Goal: Navigation & Orientation: Find specific page/section

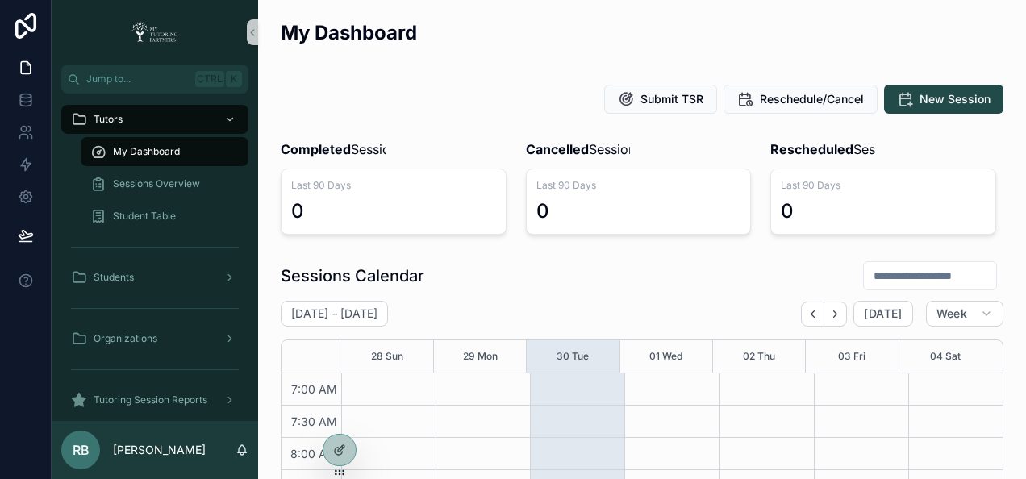
scroll to position [452, 0]
click at [334, 411] on icon at bounding box center [339, 415] width 13 height 13
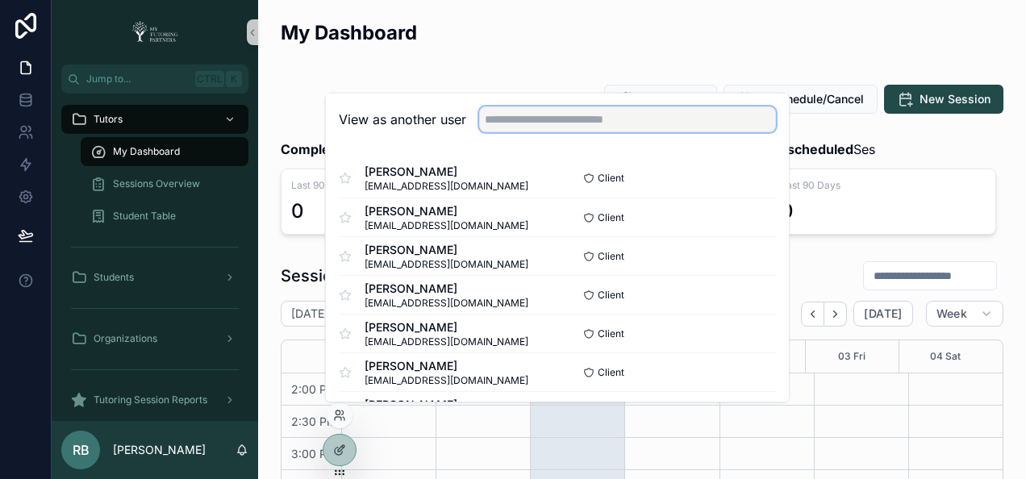
drag, startPoint x: 729, startPoint y: 120, endPoint x: 728, endPoint y: 109, distance: 11.4
click at [729, 120] on input "text" at bounding box center [627, 119] width 297 height 26
click at [624, 111] on input "********" at bounding box center [627, 119] width 297 height 26
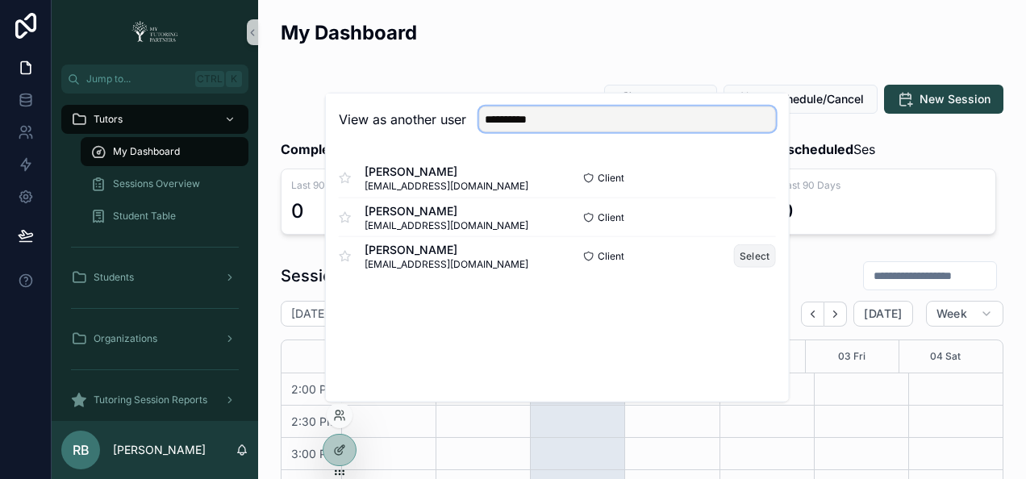
type input "**********"
click at [758, 258] on button "Select" at bounding box center [755, 255] width 42 height 23
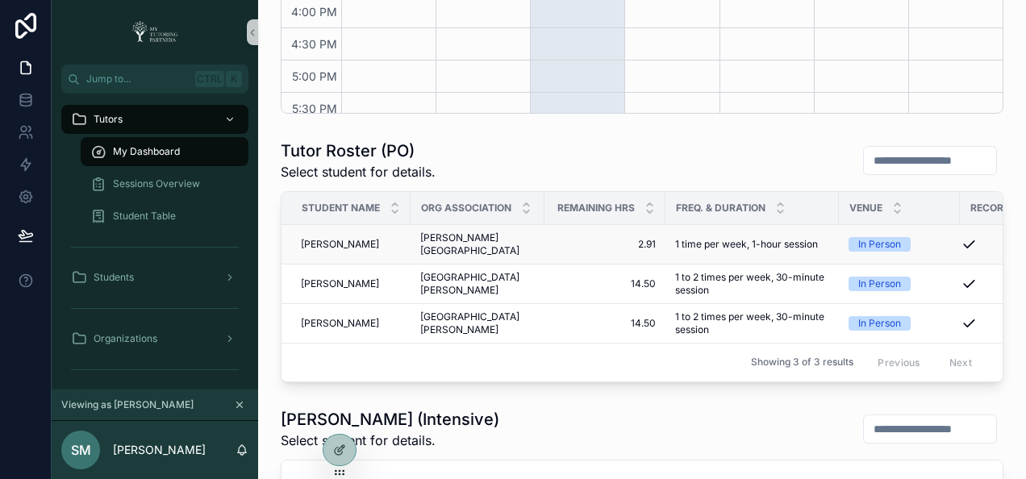
scroll to position [237, 0]
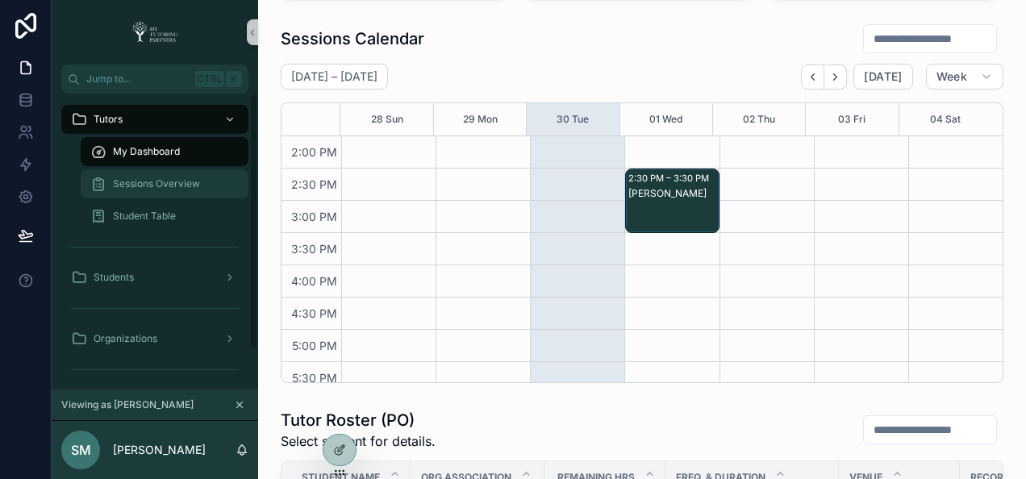
drag, startPoint x: 154, startPoint y: 188, endPoint x: 145, endPoint y: 177, distance: 13.7
click at [154, 187] on span "Sessions Overview" at bounding box center [156, 183] width 87 height 13
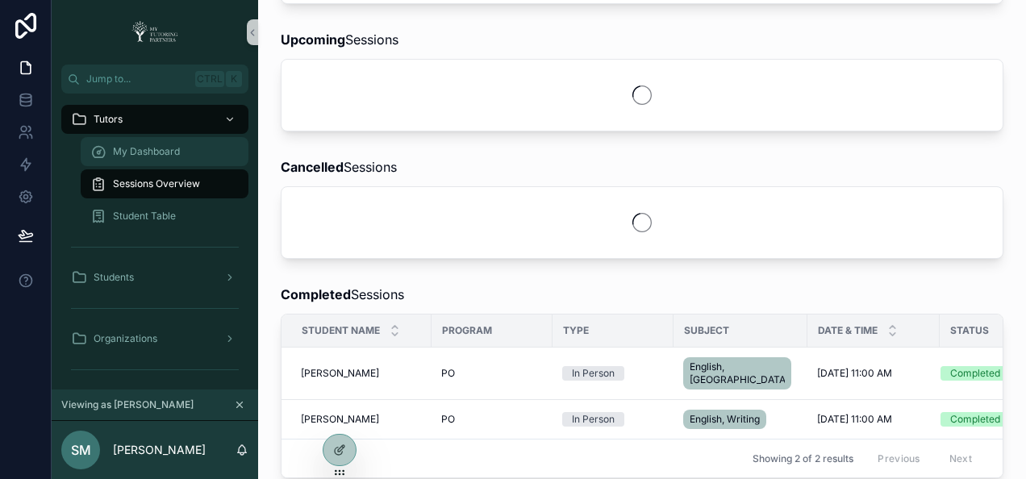
click at [131, 154] on span "My Dashboard" at bounding box center [146, 151] width 67 height 13
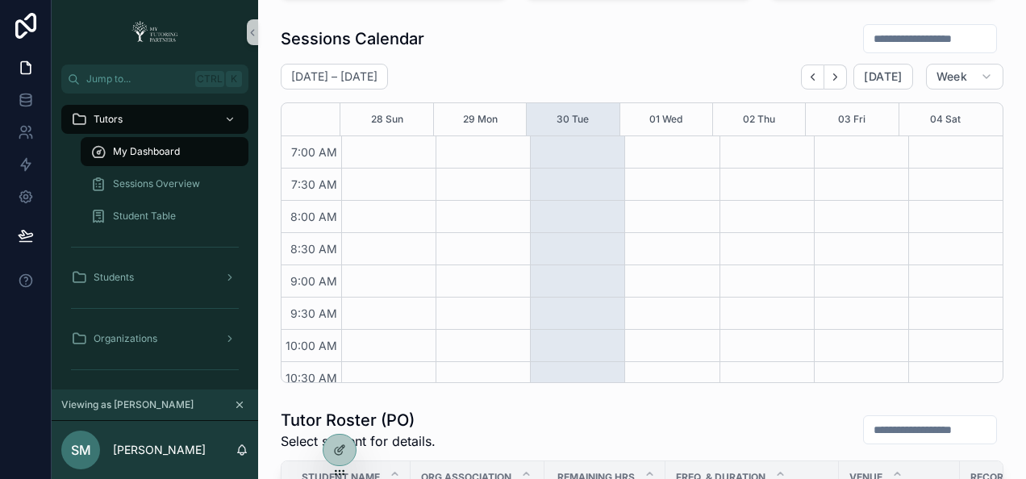
scroll to position [452, 0]
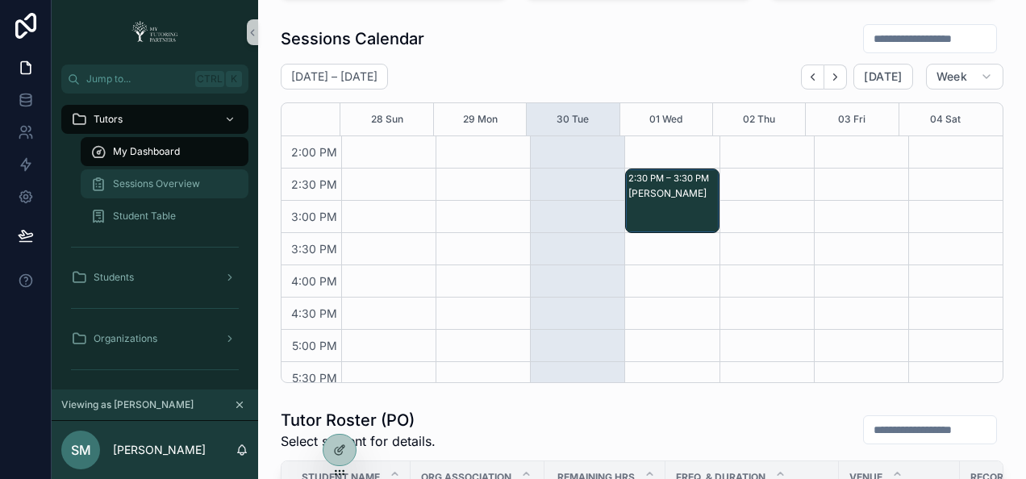
click at [139, 181] on span "Sessions Overview" at bounding box center [156, 183] width 87 height 13
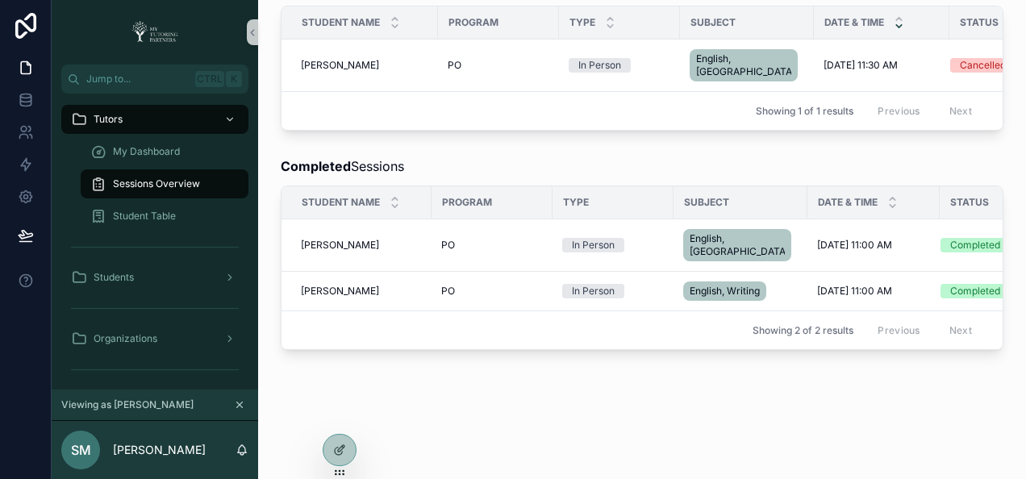
scroll to position [0, 77]
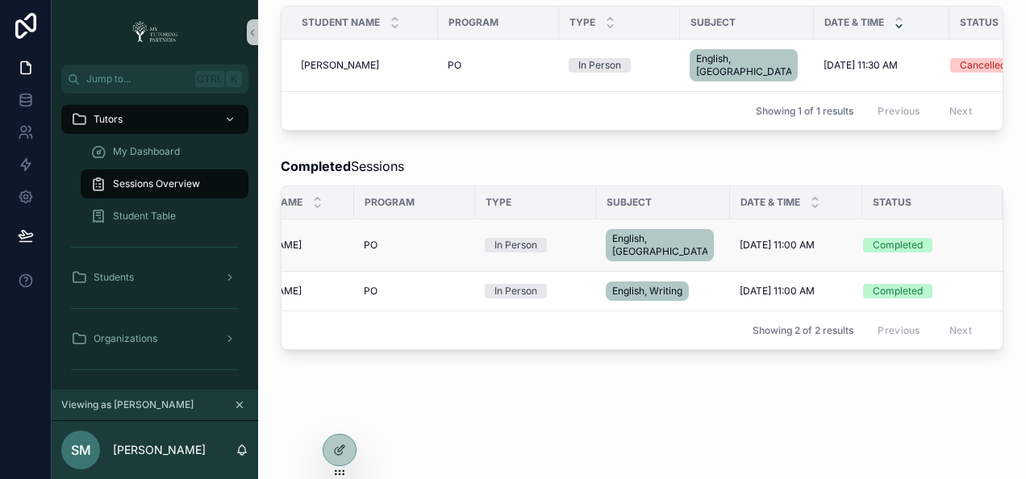
click at [776, 225] on td "[DATE] 11:00 AM [DATE] 11:00 AM" at bounding box center [796, 245] width 132 height 52
click at [740, 239] on span "[DATE] 11:00 AM" at bounding box center [777, 245] width 75 height 13
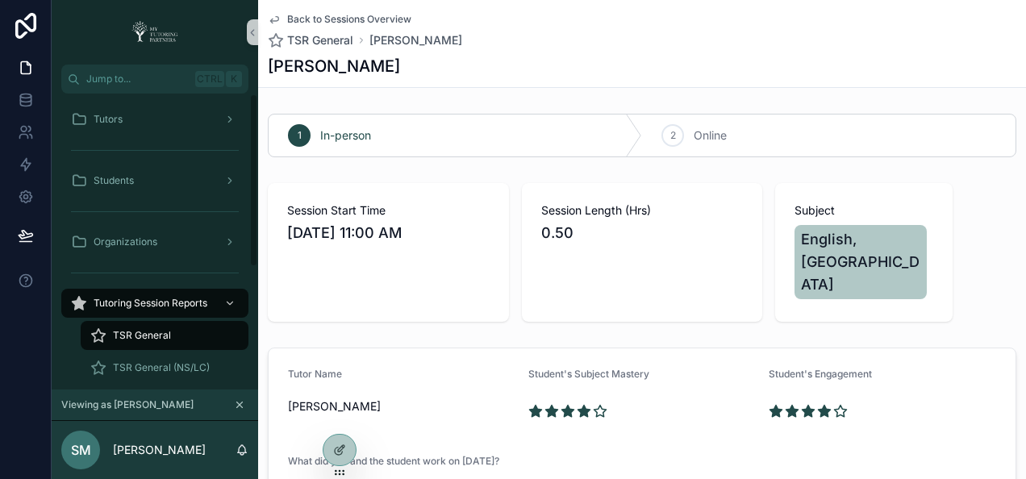
click at [269, 19] on icon "scrollable content" at bounding box center [274, 19] width 13 height 13
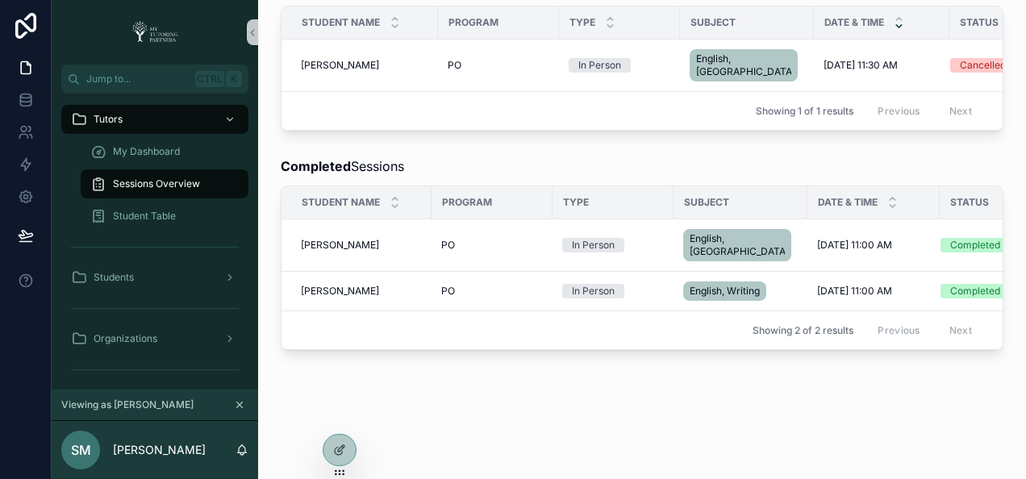
scroll to position [253, 0]
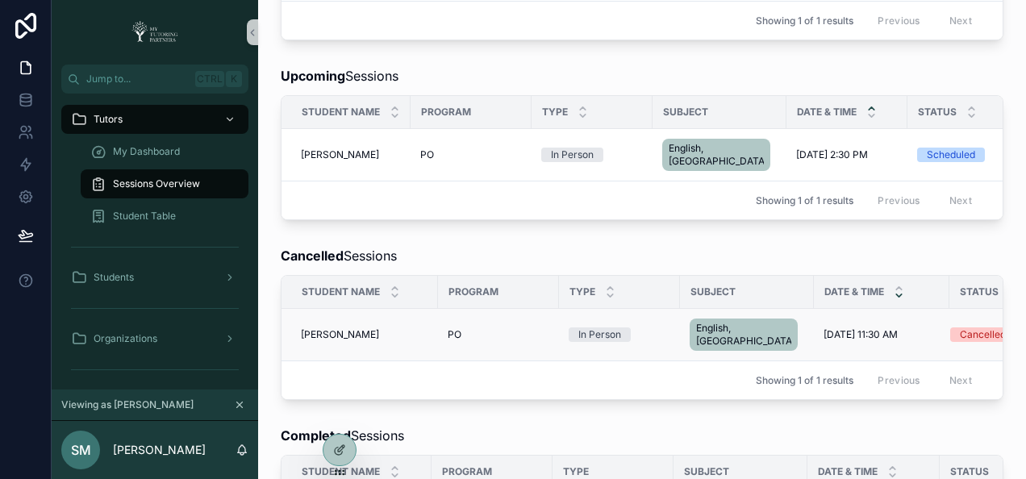
click at [824, 328] on span "[DATE] 11:30 AM" at bounding box center [861, 334] width 74 height 13
click at [605, 327] on div "In Person" at bounding box center [599, 334] width 43 height 15
click at [478, 328] on div "PO" at bounding box center [499, 334] width 102 height 13
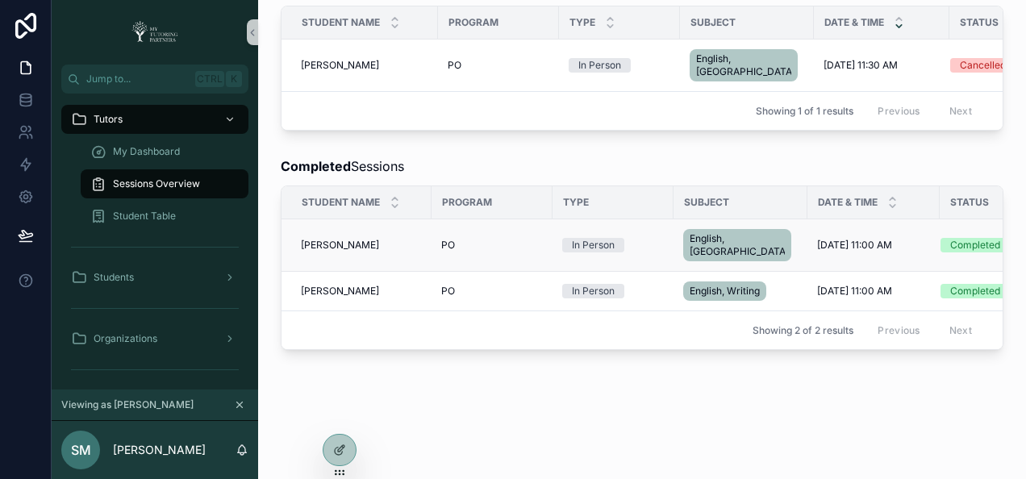
click at [950, 238] on div "Completed" at bounding box center [975, 245] width 50 height 15
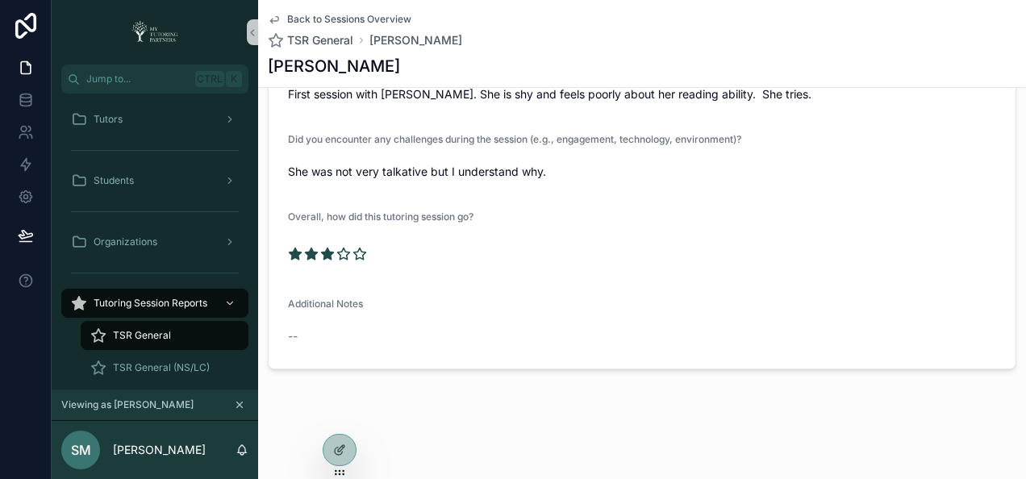
scroll to position [430, 0]
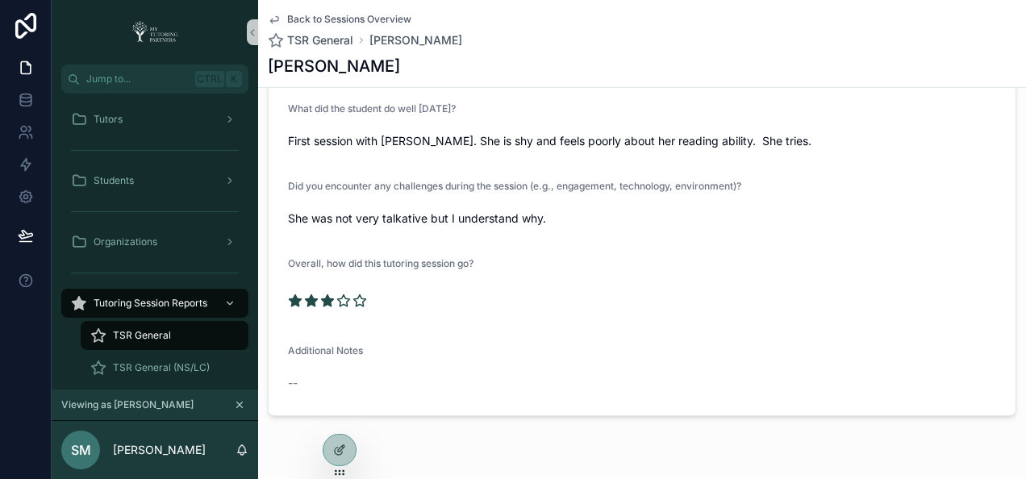
click at [277, 15] on icon "scrollable content" at bounding box center [274, 19] width 13 height 13
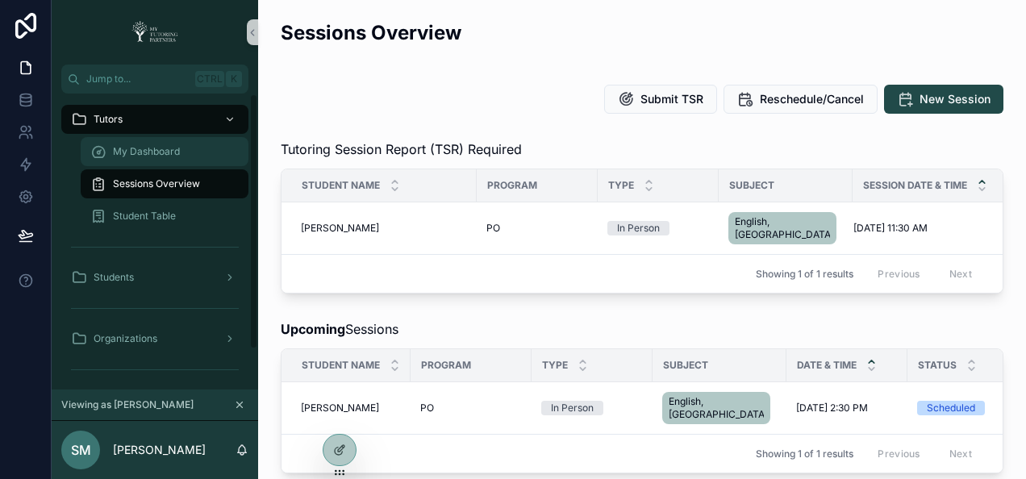
click at [169, 156] on span "My Dashboard" at bounding box center [146, 151] width 67 height 13
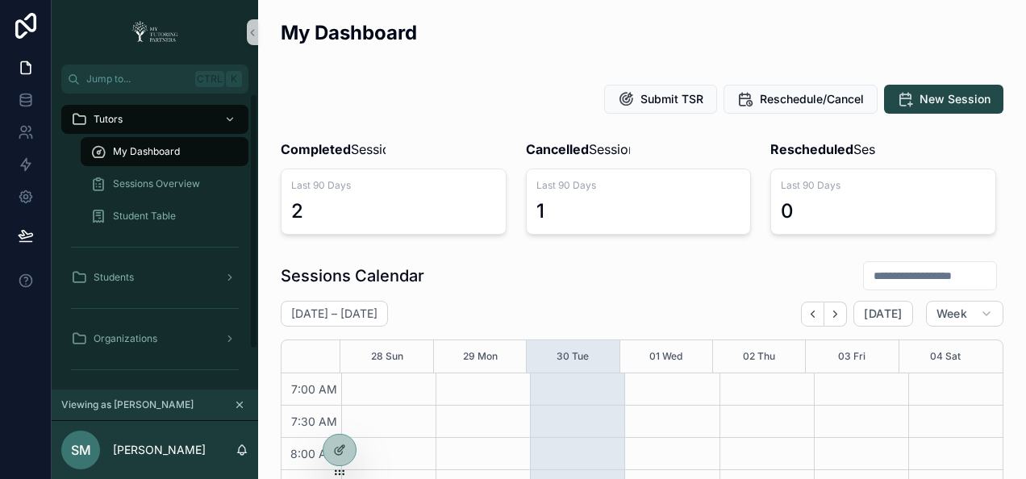
scroll to position [452, 0]
